Goal: Use online tool/utility: Utilize a website feature to perform a specific function

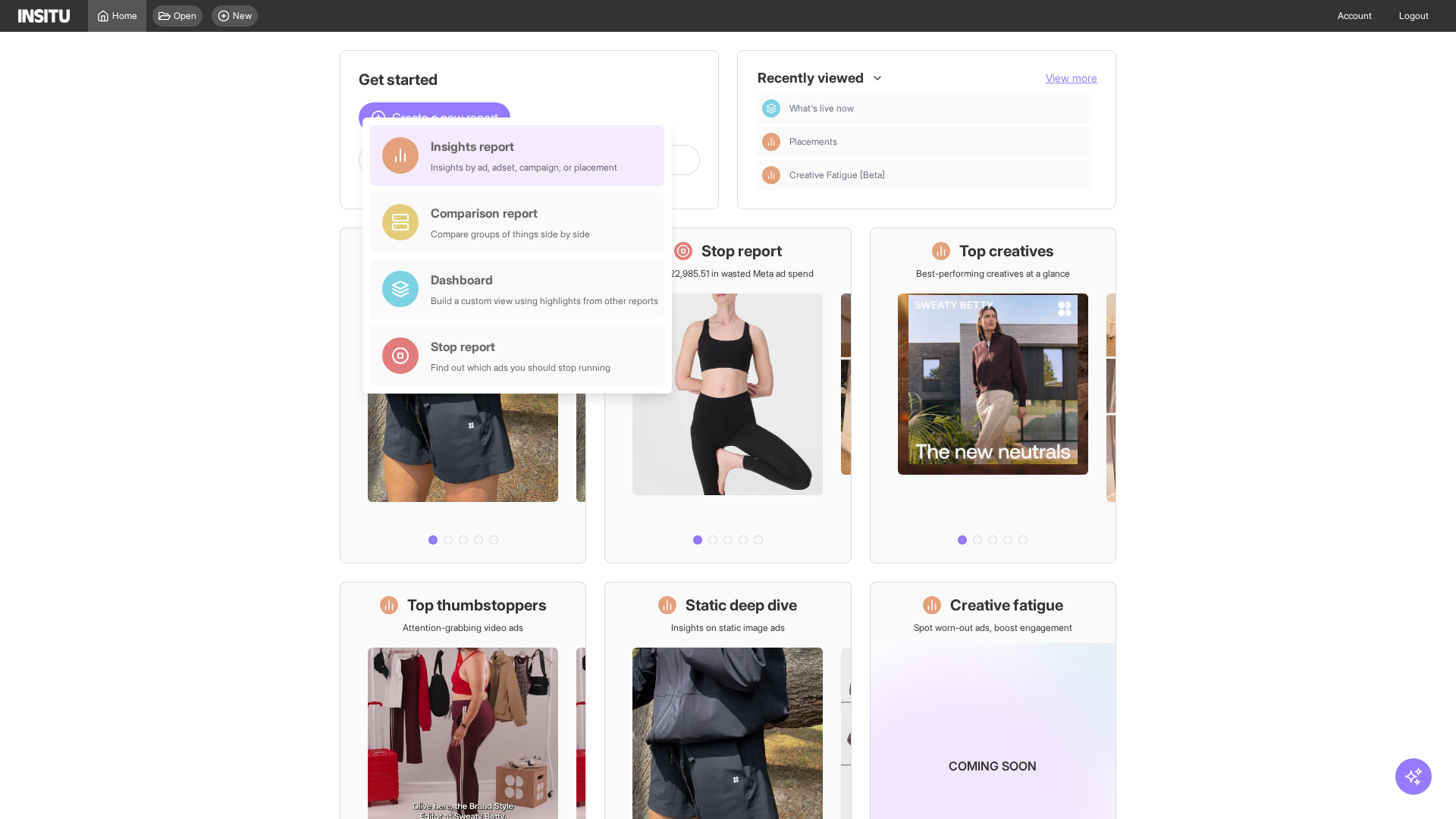
click at [521, 156] on div "Insights report Insights by ad, adset, campaign, or placement" at bounding box center [523, 155] width 186 height 36
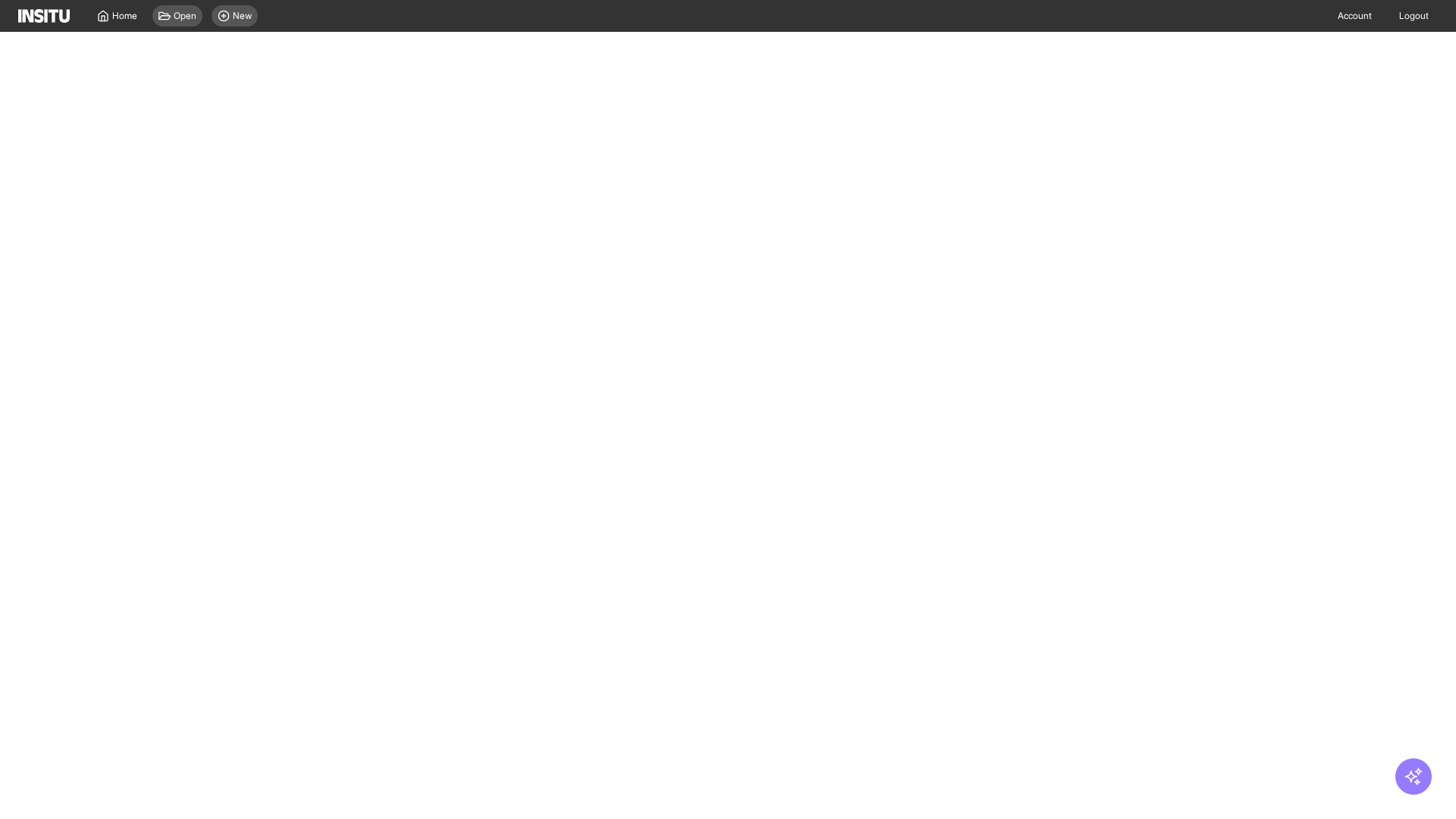
select select "**"
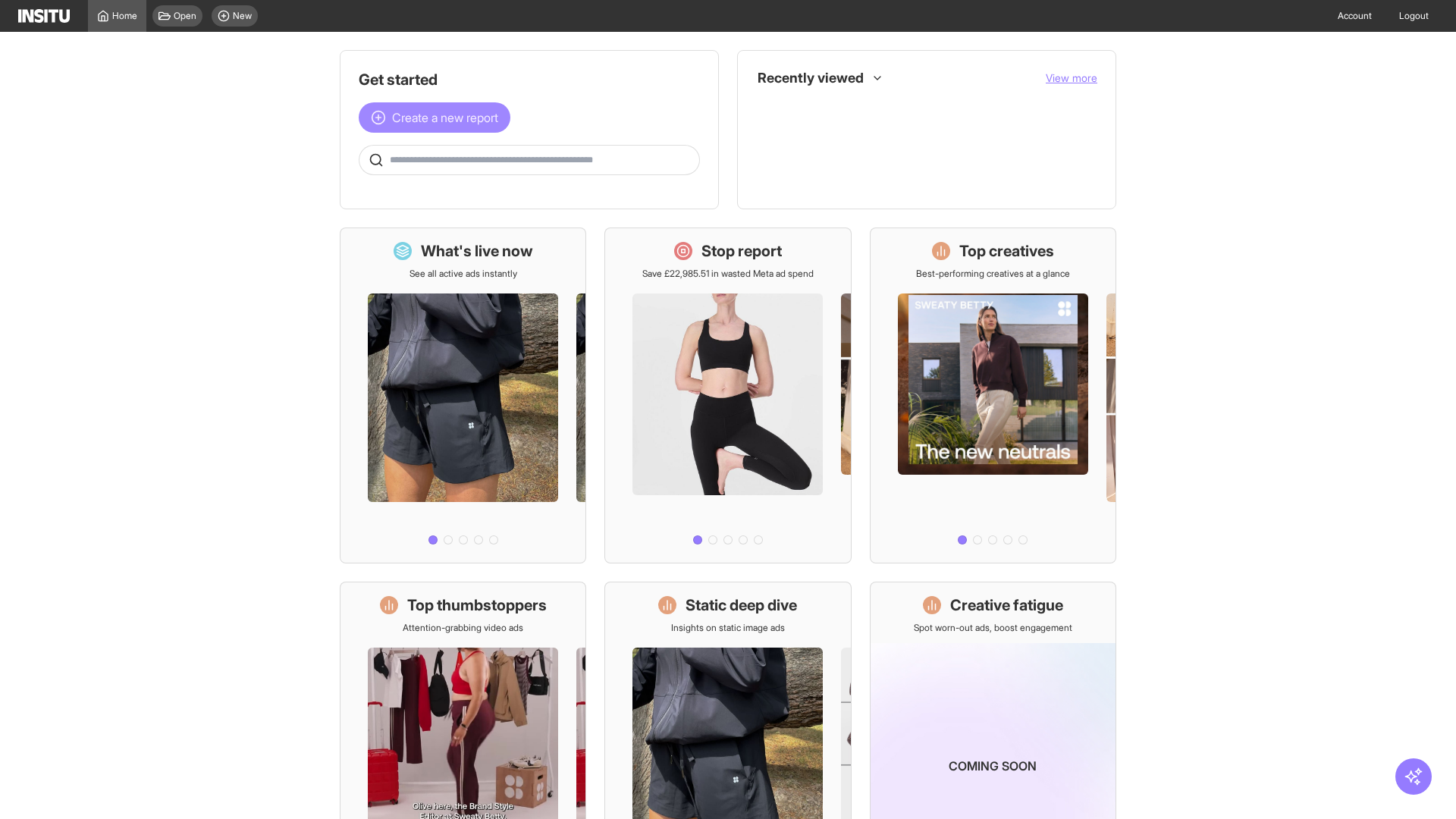
click at [438, 118] on span "Create a new report" at bounding box center [445, 118] width 106 height 19
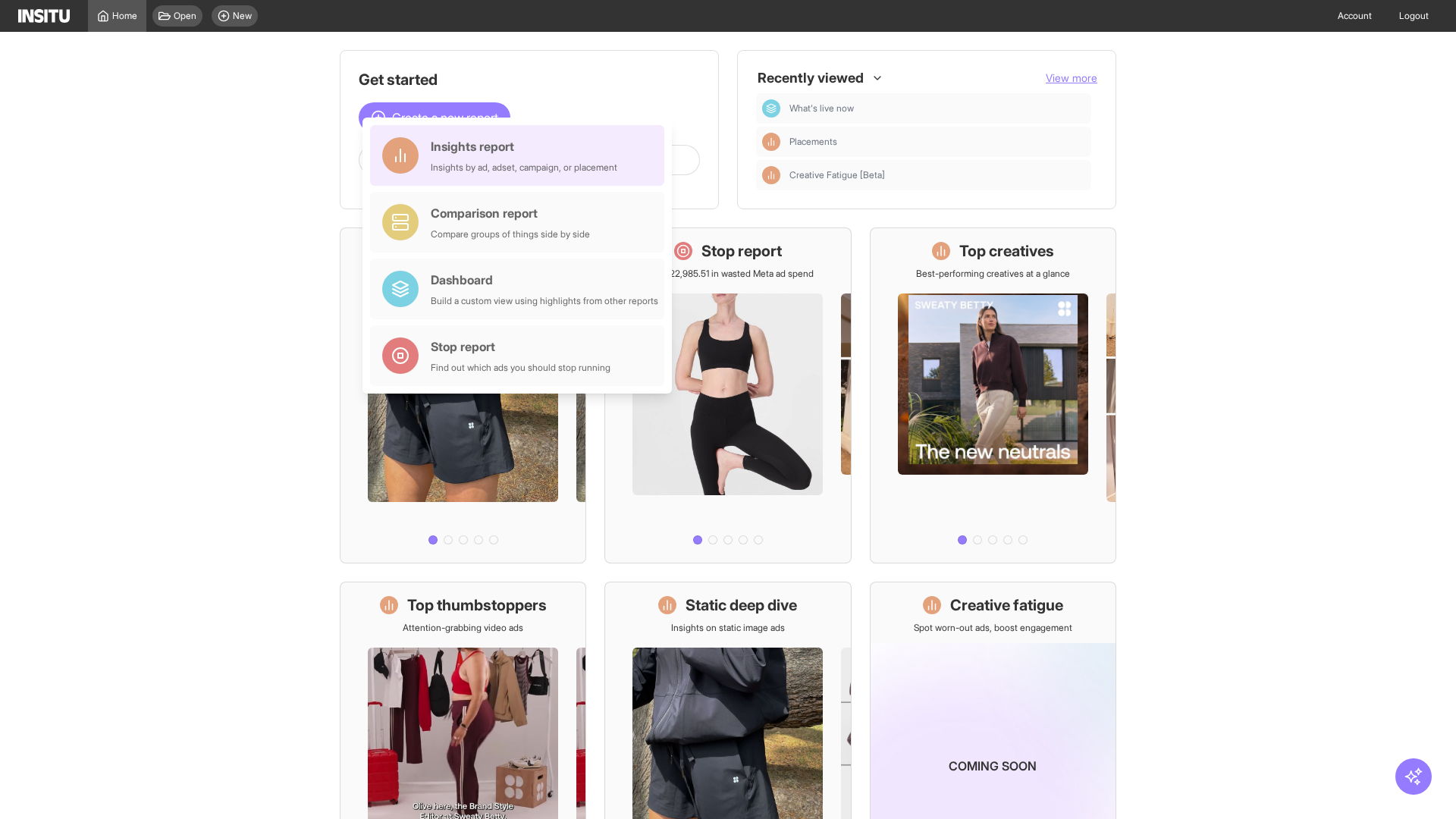
click at [521, 156] on div "Insights report Insights by ad, adset, campaign, or placement" at bounding box center [523, 155] width 186 height 36
